Goal: Information Seeking & Learning: Learn about a topic

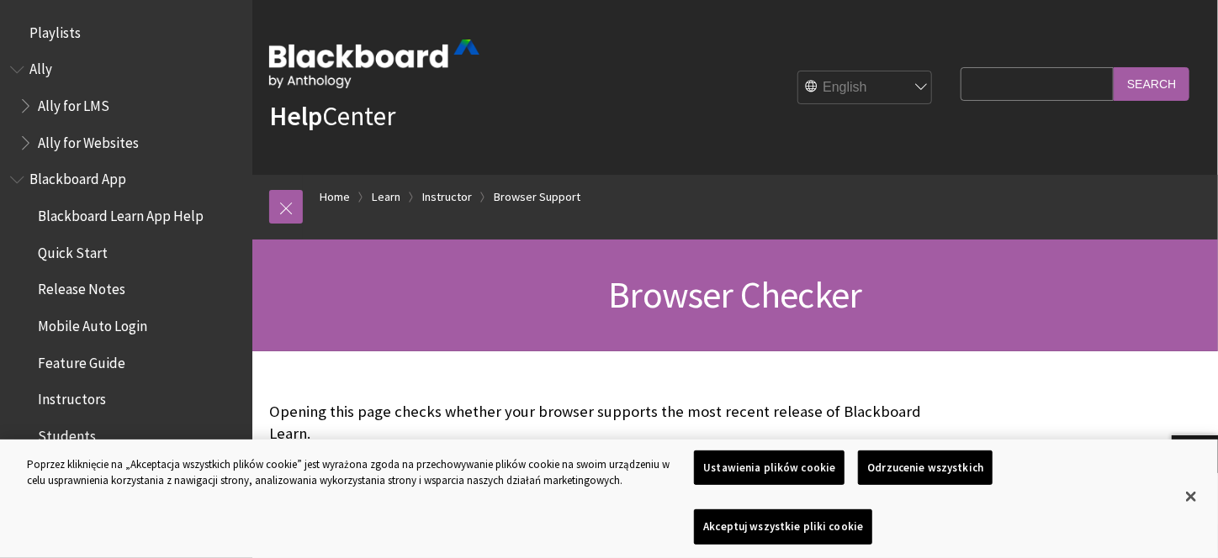
click at [338, 54] on img at bounding box center [374, 64] width 210 height 49
click at [325, 74] on img at bounding box center [374, 64] width 210 height 49
click at [339, 61] on img at bounding box center [374, 64] width 210 height 49
click at [339, 65] on img at bounding box center [374, 64] width 210 height 49
click at [343, 198] on link "Home" at bounding box center [335, 197] width 30 height 21
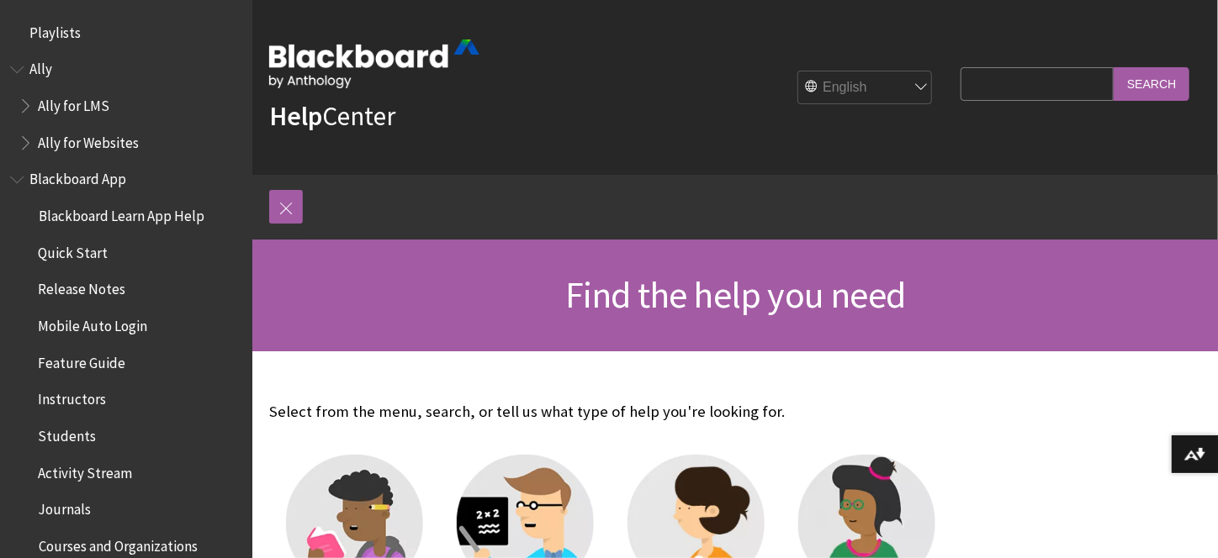
scroll to position [252, 0]
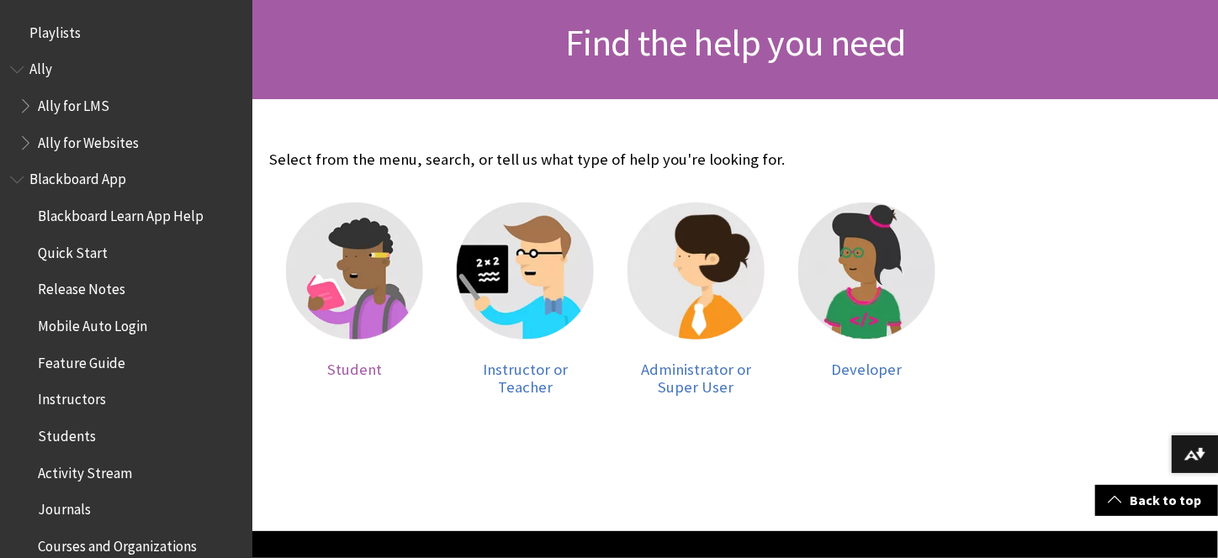
click at [357, 293] on img at bounding box center [354, 271] width 137 height 137
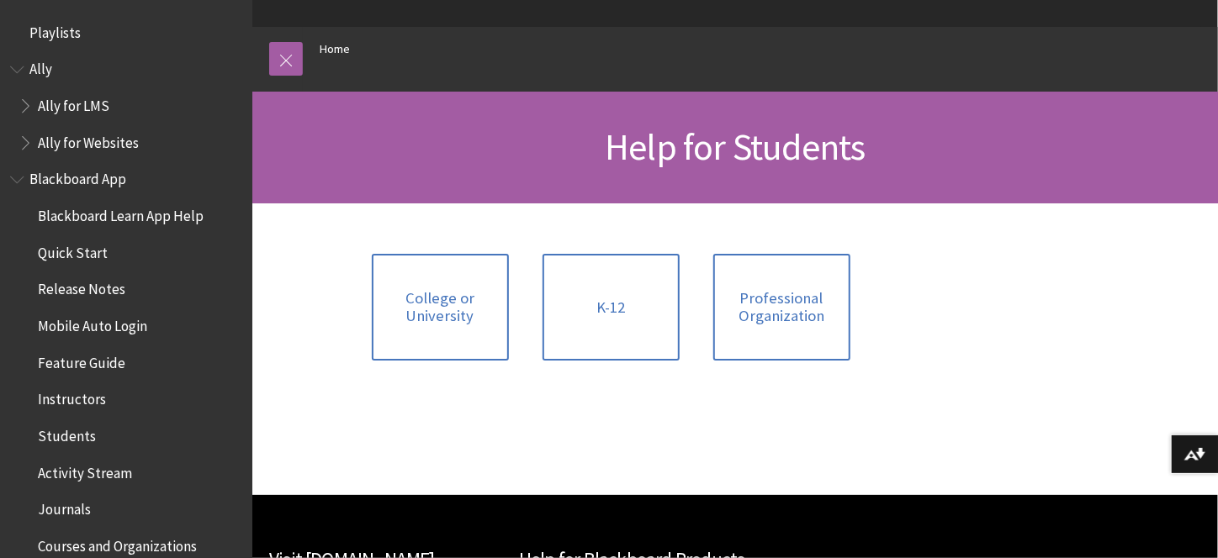
scroll to position [168, 0]
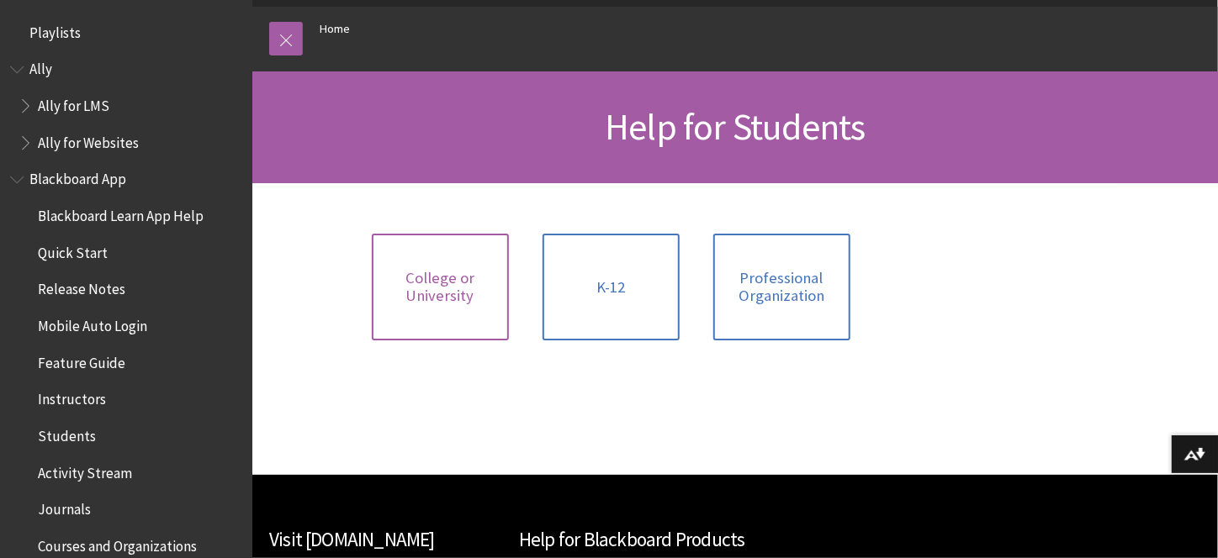
click at [449, 284] on span "College or University" at bounding box center [440, 287] width 117 height 36
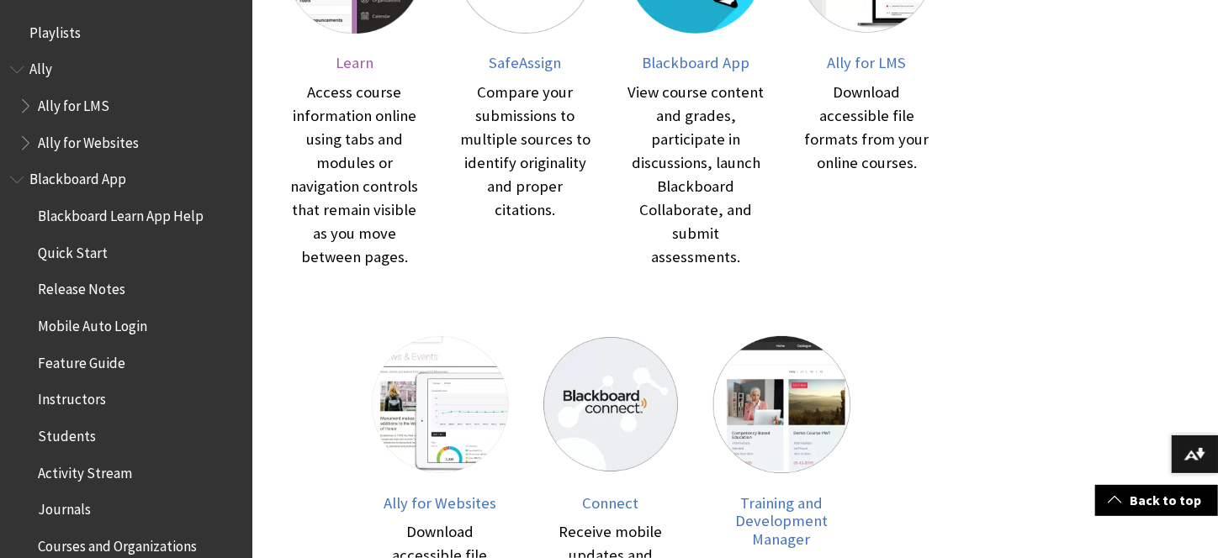
scroll to position [505, 0]
click at [342, 67] on span "Learn" at bounding box center [355, 63] width 38 height 19
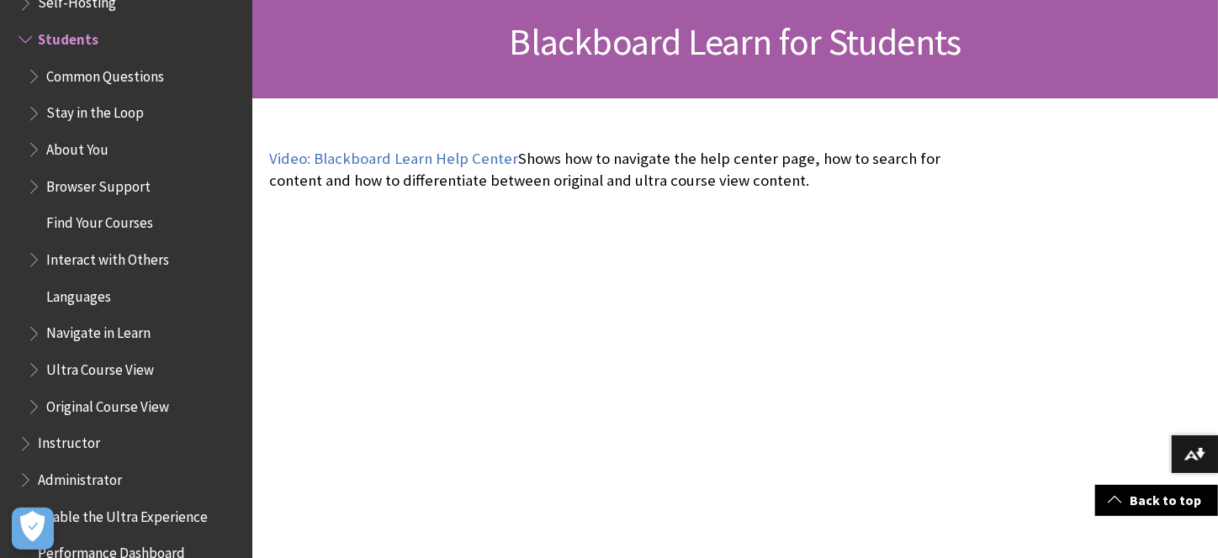
scroll to position [252, 0]
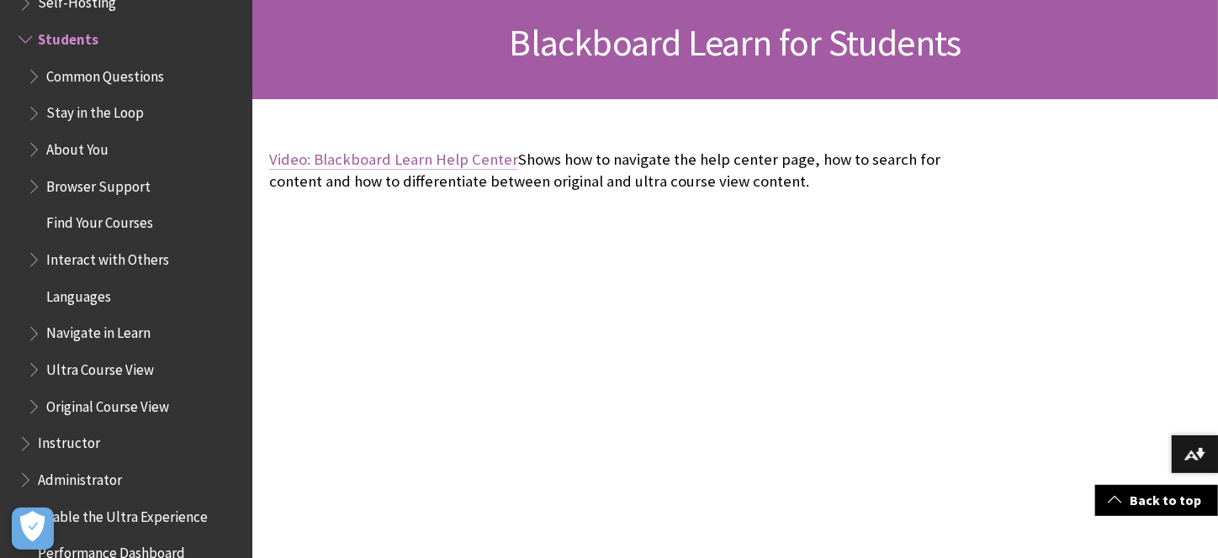
click at [409, 162] on link "Video: Blackboard Learn Help Center" at bounding box center [393, 160] width 249 height 20
